Goal: Transaction & Acquisition: Obtain resource

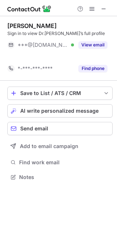
scroll to position [160, 117]
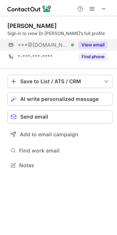
click at [87, 45] on button "View email" at bounding box center [92, 44] width 29 height 7
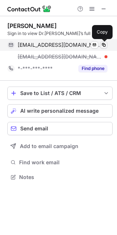
click at [104, 45] on span at bounding box center [104, 45] width 6 height 6
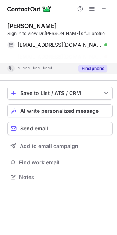
scroll to position [160, 117]
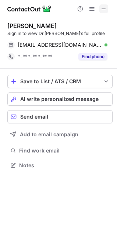
click at [103, 8] on span at bounding box center [104, 9] width 6 height 6
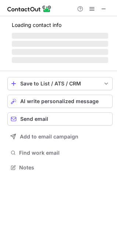
scroll to position [3, 3]
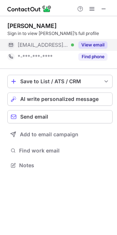
click at [89, 45] on button "View email" at bounding box center [92, 44] width 29 height 7
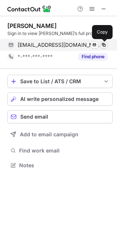
click at [104, 44] on span at bounding box center [104, 45] width 6 height 6
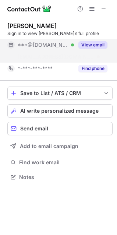
scroll to position [160, 117]
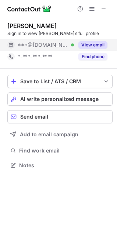
click at [87, 43] on button "View email" at bounding box center [92, 44] width 29 height 7
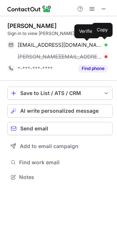
scroll to position [171, 117]
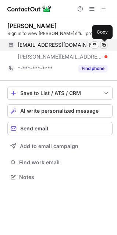
click at [103, 47] on span at bounding box center [104, 45] width 6 height 6
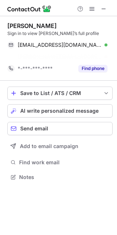
scroll to position [160, 117]
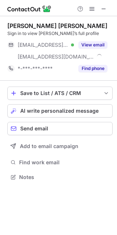
scroll to position [171, 117]
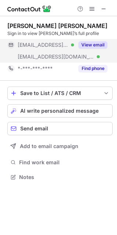
click at [93, 43] on button "View email" at bounding box center [92, 44] width 29 height 7
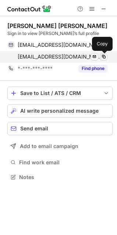
click at [106, 56] on span at bounding box center [104, 57] width 6 height 6
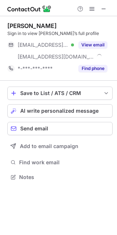
scroll to position [171, 117]
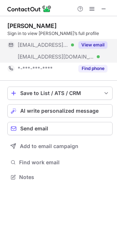
click at [98, 46] on button "View email" at bounding box center [92, 44] width 29 height 7
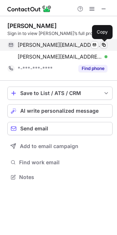
click at [104, 42] on span at bounding box center [104, 45] width 6 height 6
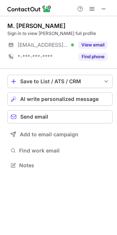
scroll to position [160, 117]
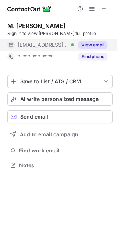
click at [88, 42] on button "View email" at bounding box center [92, 44] width 29 height 7
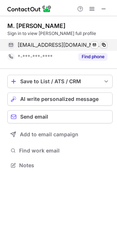
click at [105, 42] on span at bounding box center [104, 45] width 6 height 6
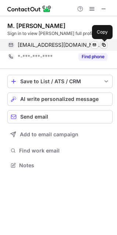
click at [104, 44] on span at bounding box center [104, 45] width 6 height 6
